Goal: Information Seeking & Learning: Learn about a topic

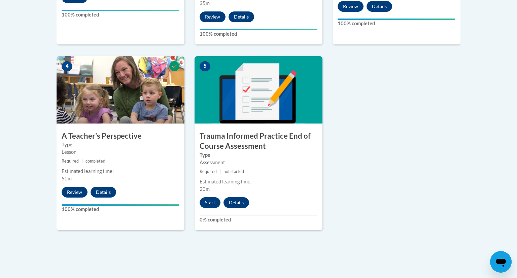
scroll to position [357, 0]
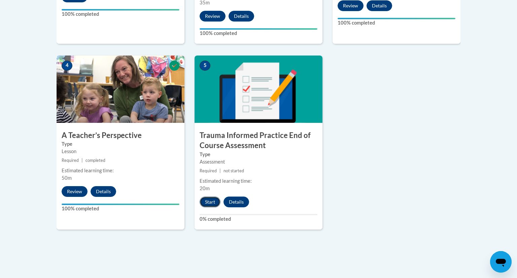
click at [210, 204] on button "Start" at bounding box center [210, 202] width 21 height 11
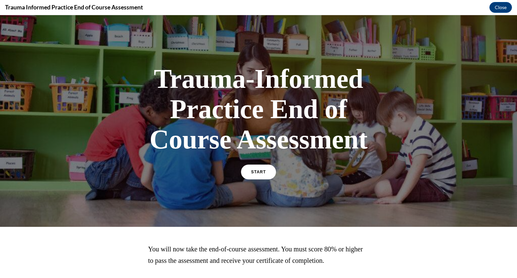
scroll to position [0, 0]
click at [250, 172] on link "START" at bounding box center [258, 171] width 37 height 15
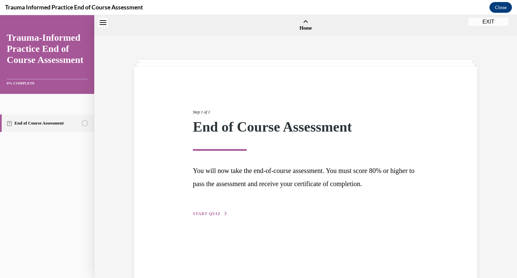
scroll to position [21, 0]
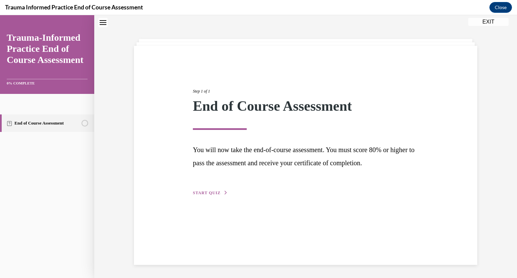
click at [221, 192] on button "START QUIZ" at bounding box center [210, 193] width 35 height 6
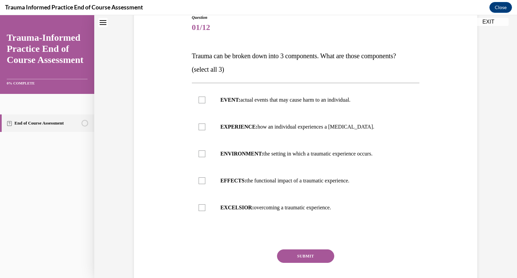
scroll to position [82, 0]
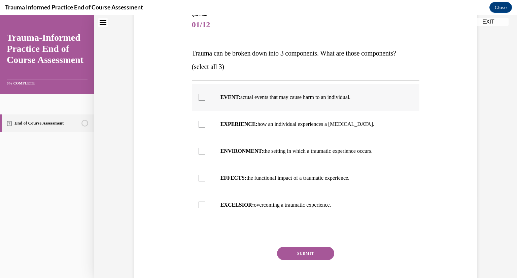
click at [201, 98] on div at bounding box center [202, 97] width 7 height 7
click at [201, 98] on input "EVENT: actual events that may cause harm to an individual." at bounding box center [202, 97] width 7 height 7
checkbox input "true"
click at [201, 126] on div at bounding box center [202, 124] width 7 height 7
click at [201, 126] on input "EXPERIENCE: how an individual experiences a stressor." at bounding box center [202, 124] width 7 height 7
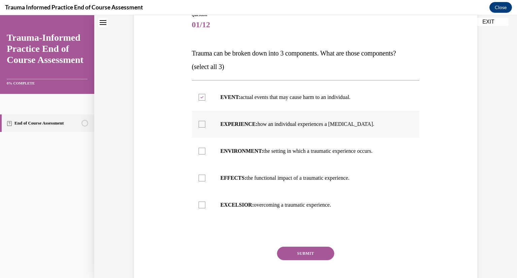
checkbox input "true"
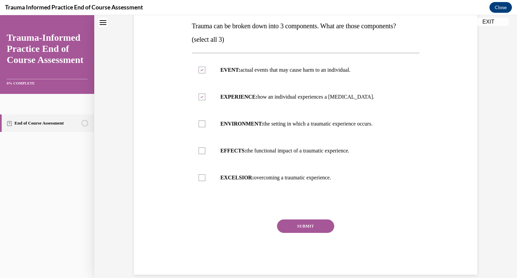
scroll to position [110, 0]
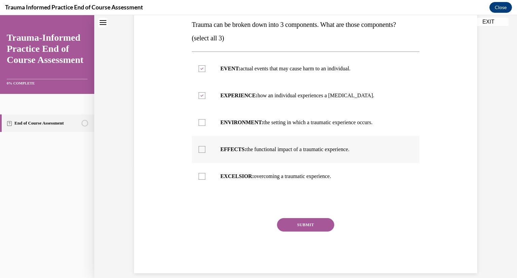
click at [202, 150] on div at bounding box center [202, 149] width 7 height 7
click at [202, 150] on input "EFFECTS: the functional impact of a traumatic experience." at bounding box center [202, 149] width 7 height 7
checkbox input "true"
click at [302, 227] on button "SUBMIT" at bounding box center [305, 224] width 57 height 13
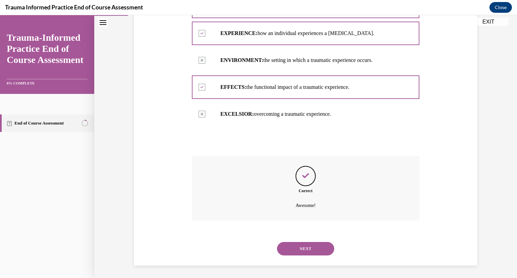
scroll to position [174, 0]
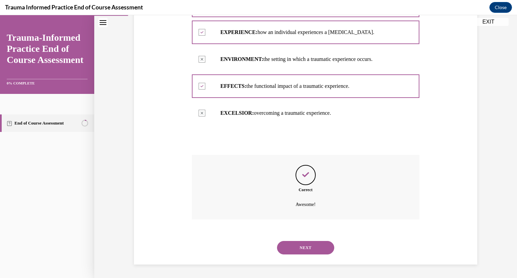
click at [302, 246] on button "NEXT" at bounding box center [305, 247] width 57 height 13
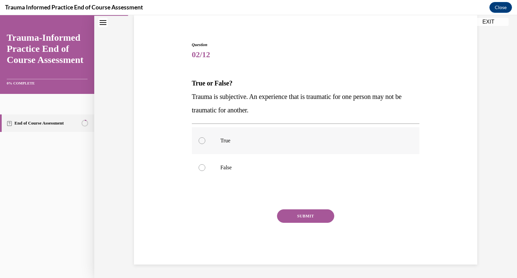
click at [202, 141] on div at bounding box center [202, 140] width 7 height 7
click at [202, 141] on input "True" at bounding box center [202, 140] width 7 height 7
radio input "true"
click at [301, 215] on button "SUBMIT" at bounding box center [305, 215] width 57 height 13
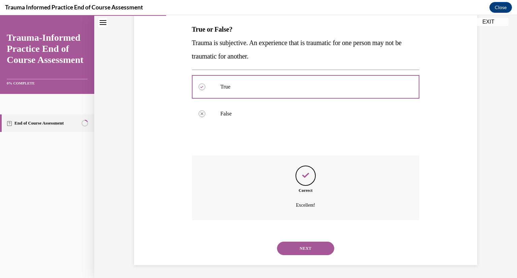
scroll to position [106, 0]
click at [303, 246] on button "NEXT" at bounding box center [305, 247] width 57 height 13
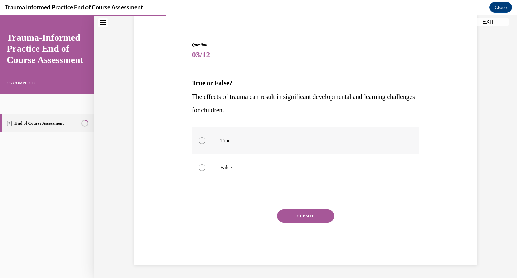
click at [202, 143] on div at bounding box center [202, 140] width 7 height 7
click at [202, 143] on input "True" at bounding box center [202, 140] width 7 height 7
radio input "true"
click at [296, 216] on button "SUBMIT" at bounding box center [305, 215] width 57 height 13
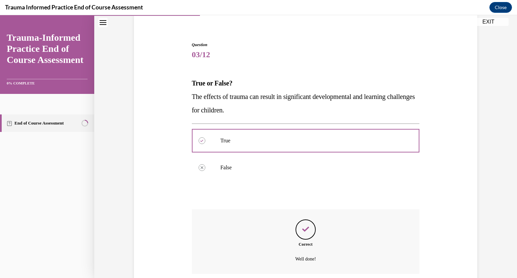
scroll to position [106, 0]
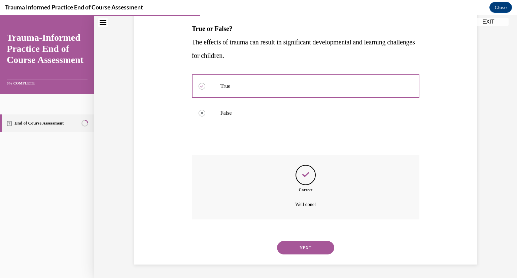
click at [293, 251] on button "NEXT" at bounding box center [305, 247] width 57 height 13
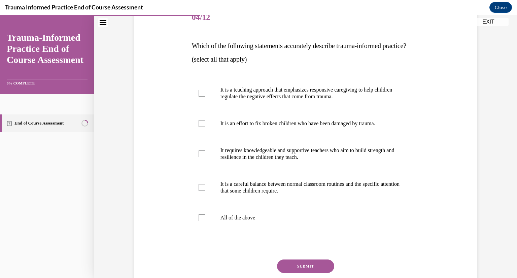
scroll to position [90, 0]
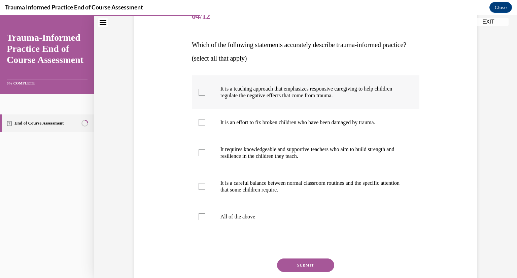
click at [202, 96] on div at bounding box center [202, 92] width 7 height 7
click at [202, 96] on input "It is a teaching approach that emphasizes responsive caregiving to help childre…" at bounding box center [202, 92] width 7 height 7
checkbox input "true"
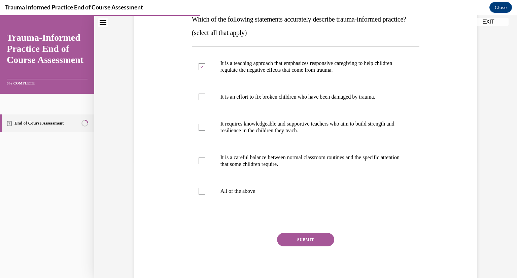
scroll to position [117, 0]
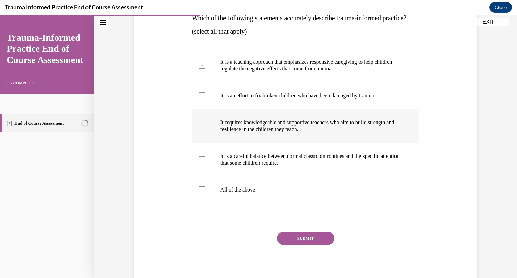
click at [202, 129] on div at bounding box center [202, 126] width 7 height 7
click at [202, 129] on input "It requires knowledgeable and supportive teachers who aim to build strength and…" at bounding box center [202, 126] width 7 height 7
checkbox input "true"
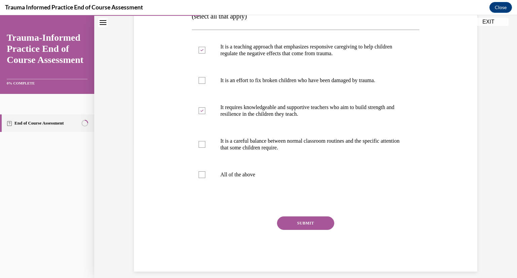
scroll to position [133, 0]
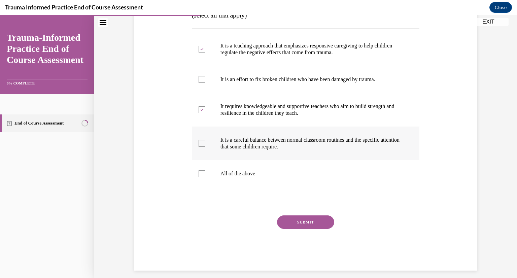
click at [201, 147] on div at bounding box center [202, 143] width 7 height 7
click at [201, 147] on input "It is a careful balance between normal classroom routines and the specific atte…" at bounding box center [202, 143] width 7 height 7
checkbox input "true"
click at [287, 229] on button "SUBMIT" at bounding box center [305, 221] width 57 height 13
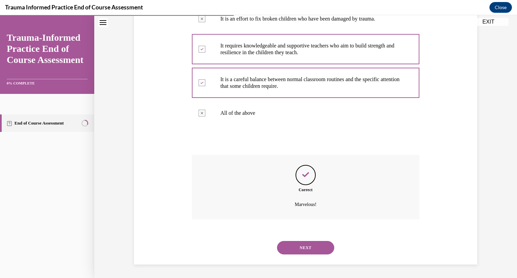
scroll to position [207, 0]
click at [296, 246] on button "NEXT" at bounding box center [305, 247] width 57 height 13
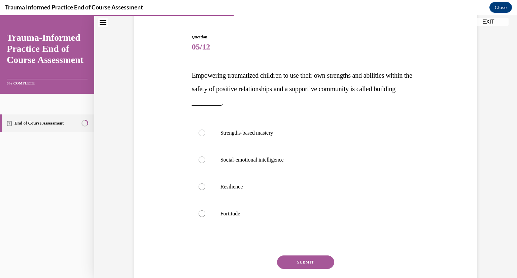
scroll to position [65, 0]
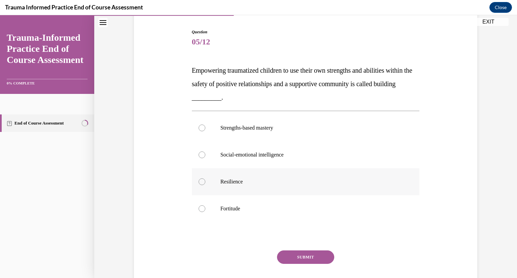
click at [201, 180] on div at bounding box center [202, 181] width 7 height 7
click at [201, 180] on input "Resilience" at bounding box center [202, 181] width 7 height 7
radio input "true"
click at [310, 260] on button "SUBMIT" at bounding box center [305, 257] width 57 height 13
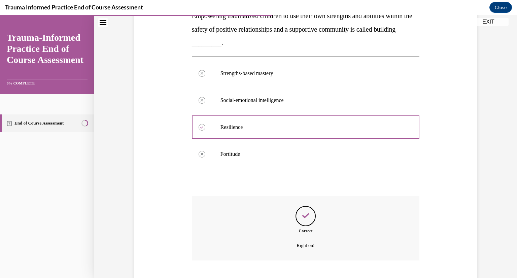
scroll to position [160, 0]
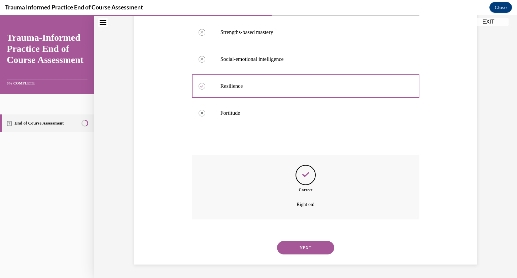
click at [307, 248] on button "NEXT" at bounding box center [305, 247] width 57 height 13
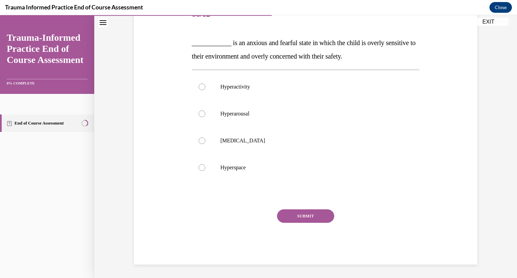
scroll to position [75, 0]
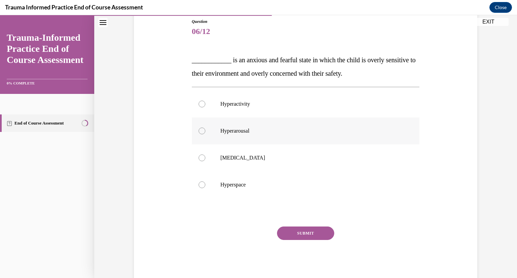
click at [201, 134] on label "Hyperarousal" at bounding box center [306, 131] width 228 height 27
click at [201, 134] on input "Hyperarousal" at bounding box center [202, 131] width 7 height 7
radio input "true"
click at [288, 233] on button "SUBMIT" at bounding box center [305, 233] width 57 height 13
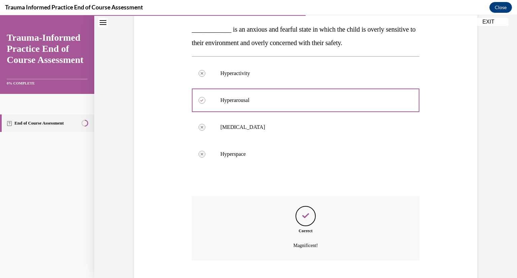
scroll to position [147, 0]
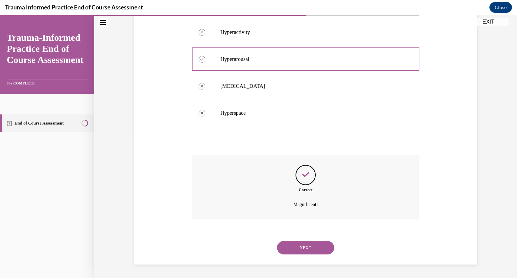
click at [306, 246] on button "NEXT" at bounding box center [305, 247] width 57 height 13
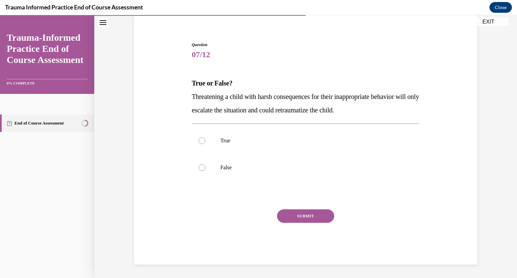
scroll to position [52, 0]
click at [202, 144] on div at bounding box center [202, 140] width 7 height 7
click at [202, 144] on input "True" at bounding box center [202, 140] width 7 height 7
radio input "true"
click at [312, 212] on button "SUBMIT" at bounding box center [305, 215] width 57 height 13
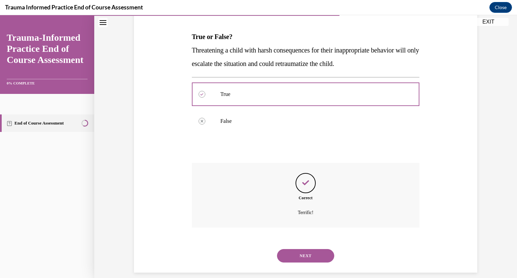
scroll to position [106, 0]
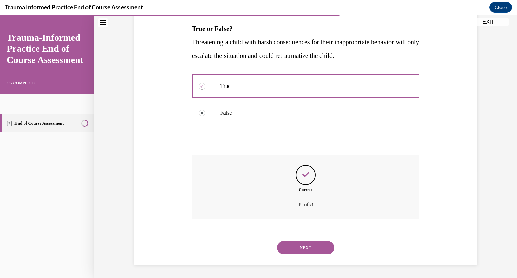
click at [308, 244] on button "NEXT" at bounding box center [305, 247] width 57 height 13
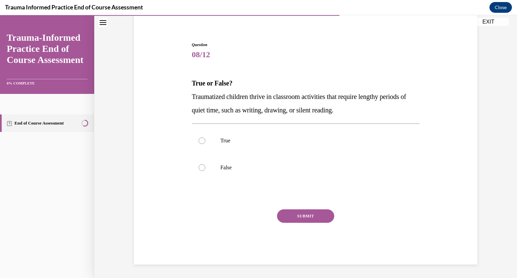
scroll to position [52, 0]
click at [201, 168] on div at bounding box center [202, 167] width 7 height 7
click at [201, 168] on input "False" at bounding box center [202, 167] width 7 height 7
radio input "true"
click at [290, 216] on button "SUBMIT" at bounding box center [305, 215] width 57 height 13
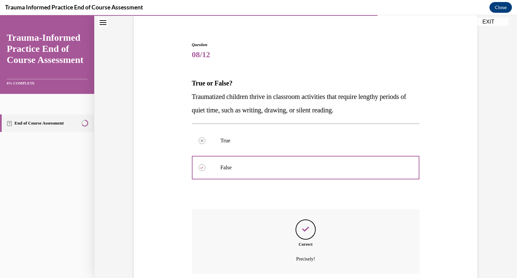
scroll to position [106, 0]
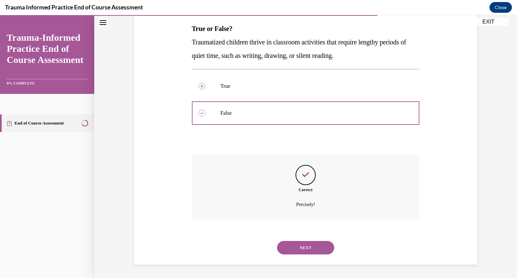
click at [301, 248] on button "NEXT" at bounding box center [305, 247] width 57 height 13
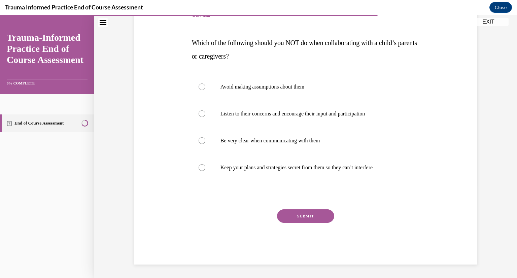
scroll to position [75, 0]
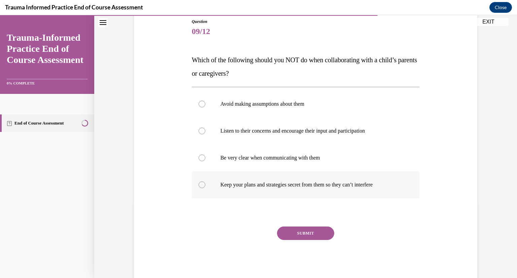
click at [202, 186] on div at bounding box center [202, 184] width 7 height 7
click at [202, 186] on input "Keep your plans and strategies secret from them so they can’t interfere" at bounding box center [202, 184] width 7 height 7
radio input "true"
click at [300, 237] on button "SUBMIT" at bounding box center [305, 233] width 57 height 13
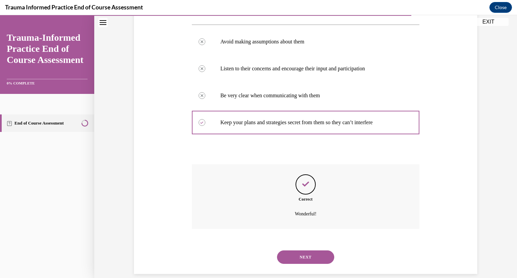
scroll to position [147, 0]
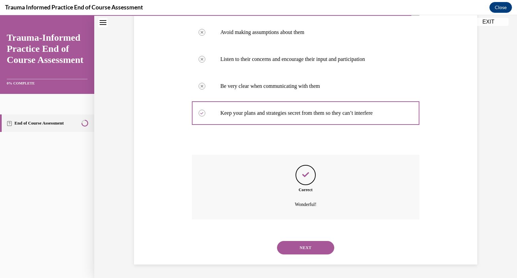
click at [305, 249] on button "NEXT" at bounding box center [305, 247] width 57 height 13
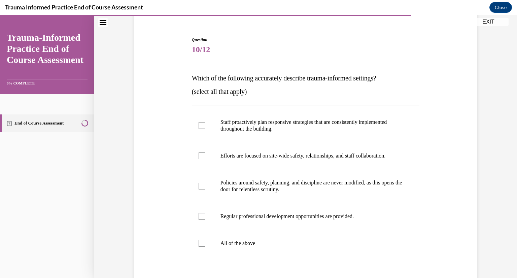
scroll to position [60, 0]
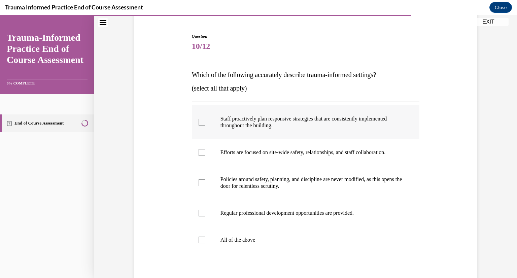
click at [196, 124] on label "Staff proactively plan responsive strategies that are consistently implemented …" at bounding box center [306, 122] width 228 height 34
click at [199, 124] on input "Staff proactively plan responsive strategies that are consistently implemented …" at bounding box center [202, 122] width 7 height 7
checkbox input "true"
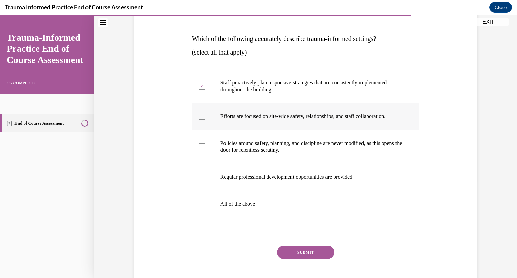
scroll to position [97, 0]
click at [202, 117] on div at bounding box center [202, 116] width 7 height 7
click at [202, 117] on input "Efforts are focused on site-wide safety, relationships, and staff collaboration." at bounding box center [202, 116] width 7 height 7
checkbox input "true"
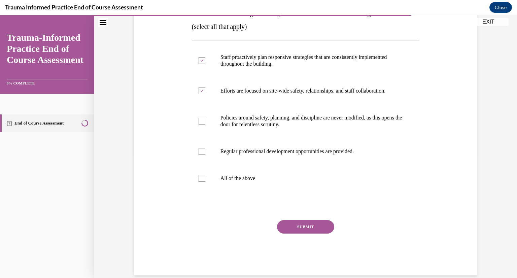
scroll to position [123, 0]
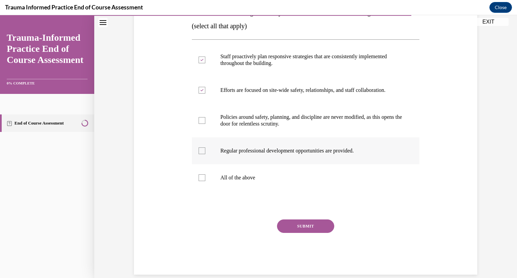
click at [201, 151] on div at bounding box center [202, 150] width 7 height 7
click at [201, 151] on input "Regular professional development opportunities are provided." at bounding box center [202, 150] width 7 height 7
checkbox input "true"
click at [296, 225] on button "SUBMIT" at bounding box center [305, 226] width 57 height 13
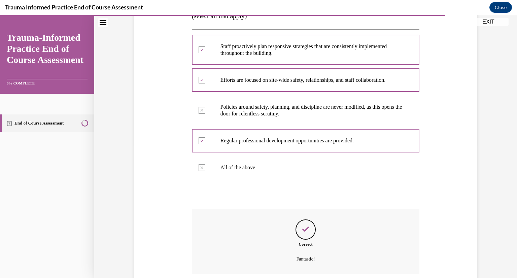
scroll to position [187, 0]
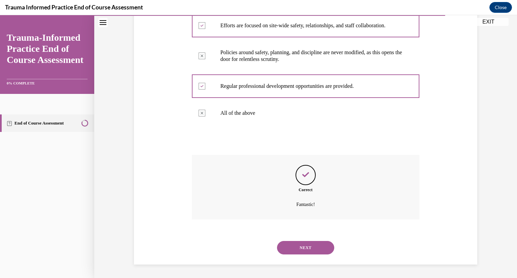
click at [301, 249] on button "NEXT" at bounding box center [305, 247] width 57 height 13
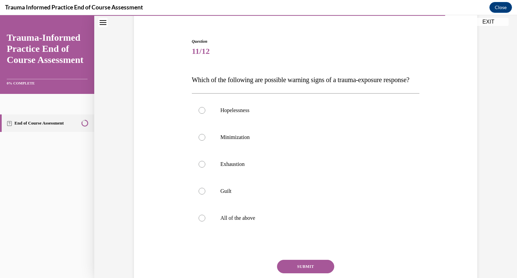
scroll to position [56, 0]
click at [204, 221] on div at bounding box center [202, 217] width 7 height 7
click at [204, 221] on input "All of the above" at bounding box center [202, 217] width 7 height 7
radio input "true"
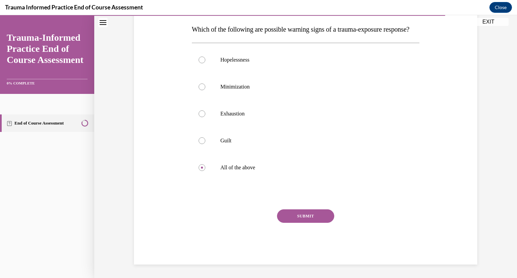
click at [301, 223] on button "SUBMIT" at bounding box center [305, 215] width 57 height 13
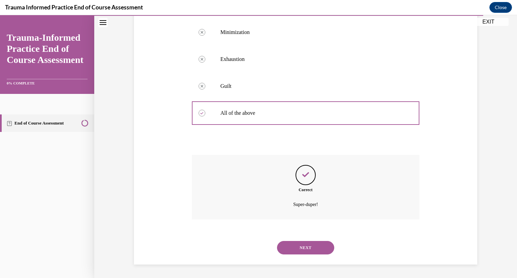
scroll to position [174, 0]
click at [308, 250] on button "NEXT" at bounding box center [305, 247] width 57 height 13
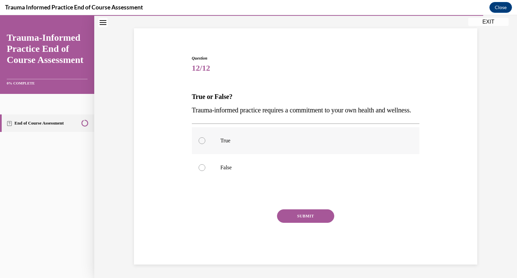
click at [202, 140] on div at bounding box center [202, 140] width 7 height 7
click at [202, 140] on input "True" at bounding box center [202, 140] width 7 height 7
radio input "true"
click at [296, 215] on button "SUBMIT" at bounding box center [305, 215] width 57 height 13
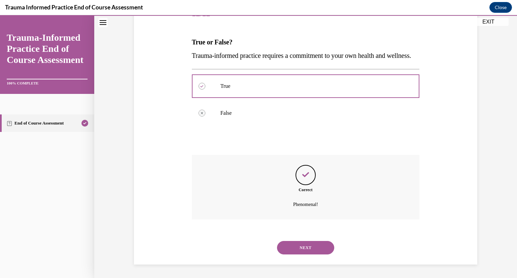
scroll to position [106, 0]
click at [296, 244] on button "NEXT" at bounding box center [305, 247] width 57 height 13
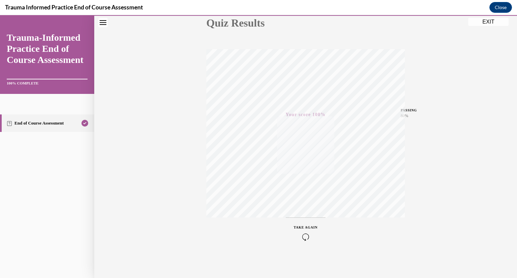
click at [476, 23] on button "EXIT" at bounding box center [488, 22] width 40 height 8
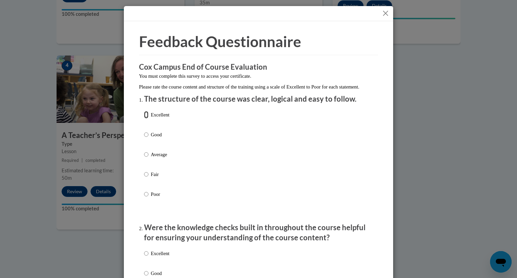
click at [146, 119] on input "Excellent" at bounding box center [146, 114] width 4 height 7
radio input "true"
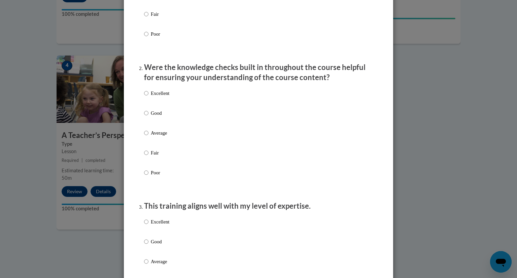
scroll to position [168, 0]
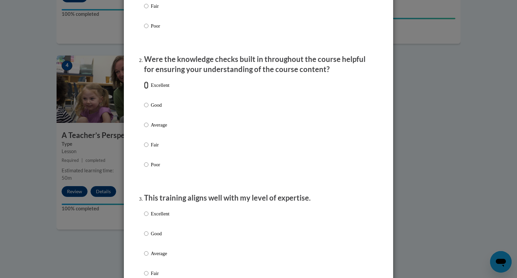
click at [145, 89] on input "Excellent" at bounding box center [146, 84] width 4 height 7
radio input "true"
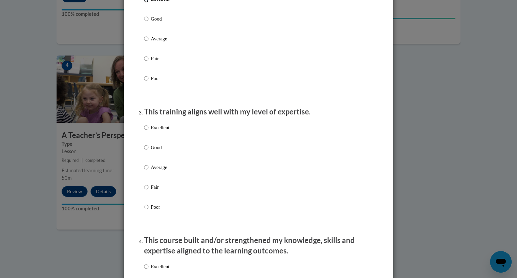
scroll to position [257, 0]
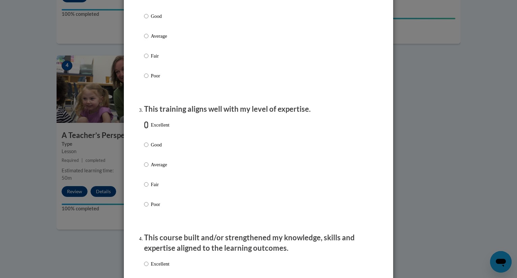
click at [147, 129] on input "Excellent" at bounding box center [146, 124] width 4 height 7
radio input "true"
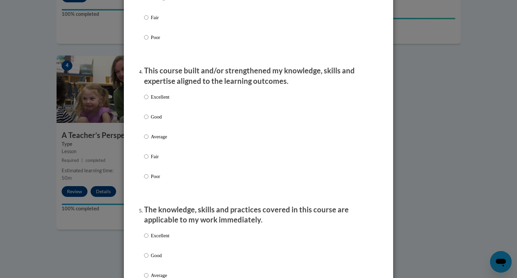
scroll to position [425, 0]
click at [146, 100] on input "Excellent" at bounding box center [146, 96] width 4 height 7
radio input "true"
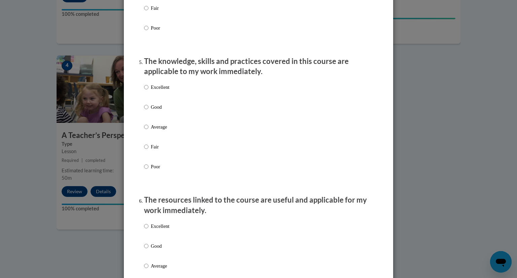
scroll to position [574, 0]
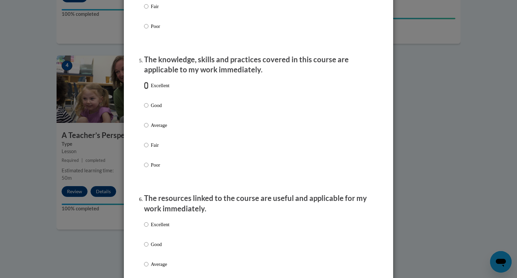
click at [148, 89] on input "Excellent" at bounding box center [146, 85] width 4 height 7
radio input "true"
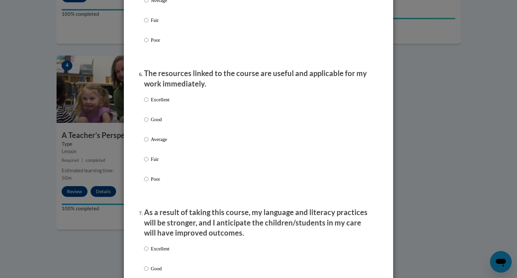
scroll to position [705, 0]
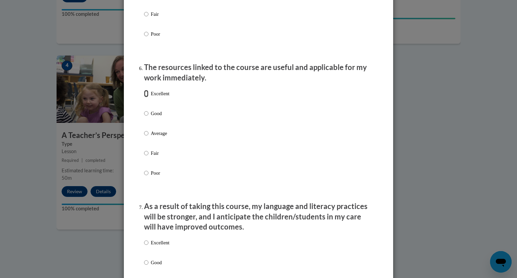
click at [146, 97] on input "Excellent" at bounding box center [146, 93] width 4 height 7
radio input "true"
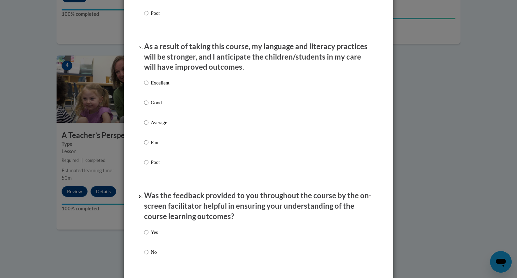
scroll to position [867, 0]
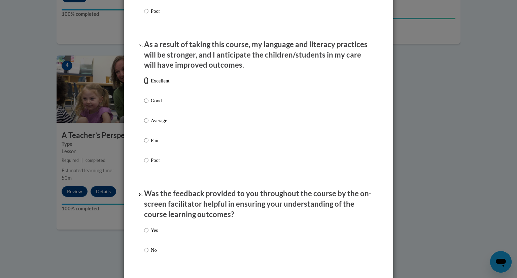
click at [146, 85] on input "Excellent" at bounding box center [146, 80] width 4 height 7
radio input "true"
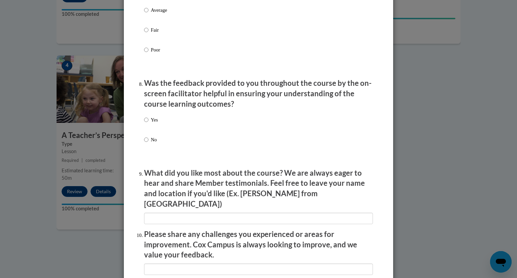
scroll to position [985, 0]
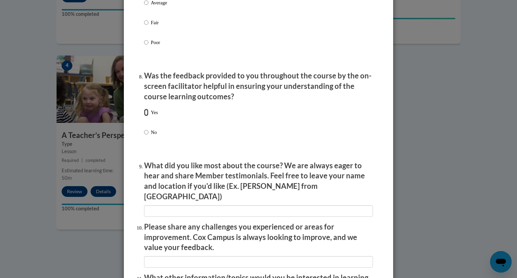
click at [147, 116] on input "Yes" at bounding box center [146, 112] width 4 height 7
radio input "true"
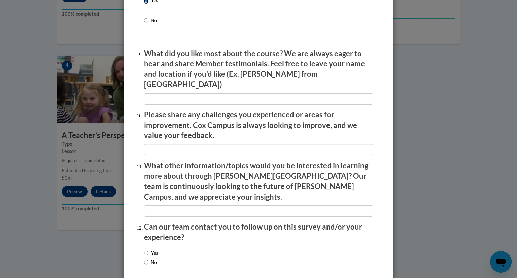
scroll to position [1099, 0]
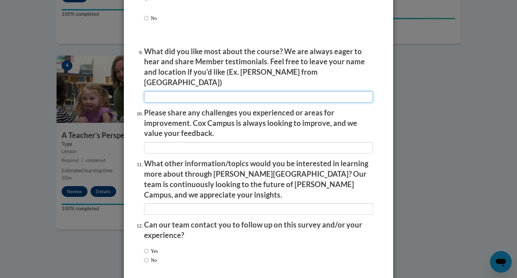
click at [196, 98] on input "textbox" at bounding box center [258, 96] width 229 height 11
type input "Practical information that is immediately impactful."
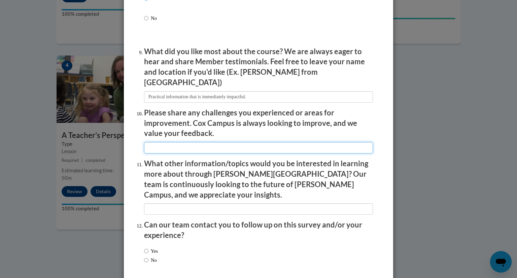
click at [147, 147] on input "textbox" at bounding box center [258, 147] width 229 height 11
type input "None"
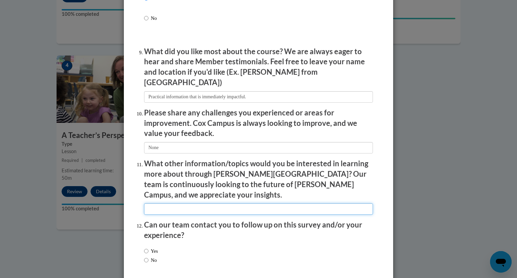
click at [167, 203] on input "textbox" at bounding box center [258, 208] width 229 height 11
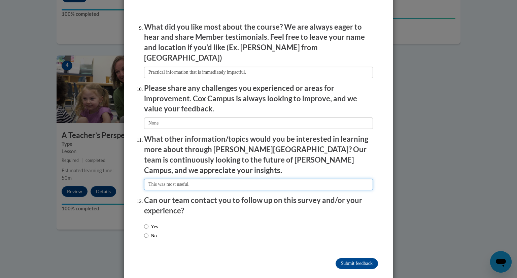
scroll to position [1124, 0]
type input "This was most useful."
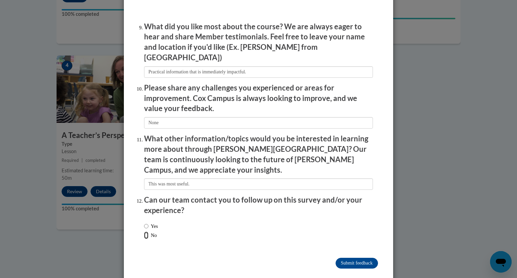
click at [146, 232] on input "No" at bounding box center [146, 235] width 4 height 7
radio input "true"
click at [361, 258] on input "Submit feedback" at bounding box center [357, 263] width 42 height 11
